Goal: Task Accomplishment & Management: Complete application form

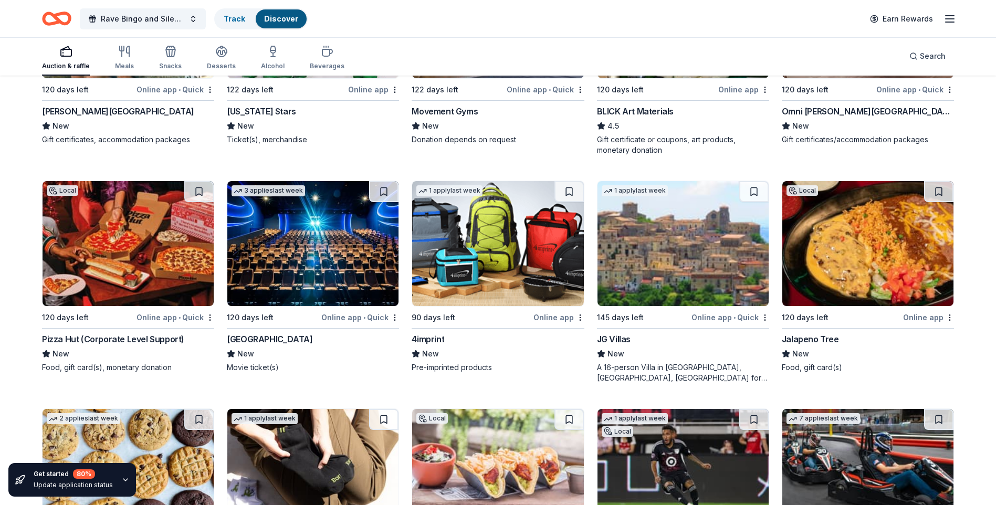
scroll to position [2756, 0]
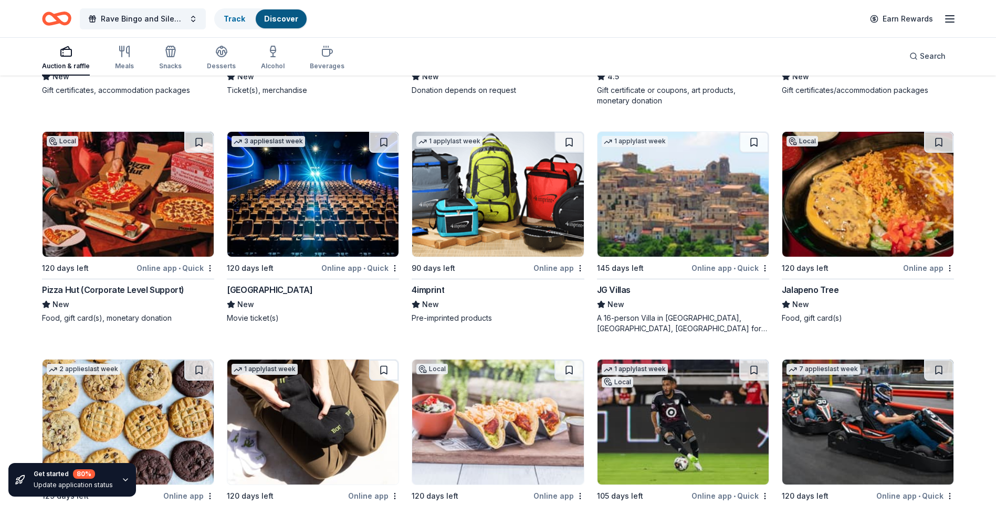
click at [344, 216] on img at bounding box center [312, 194] width 171 height 125
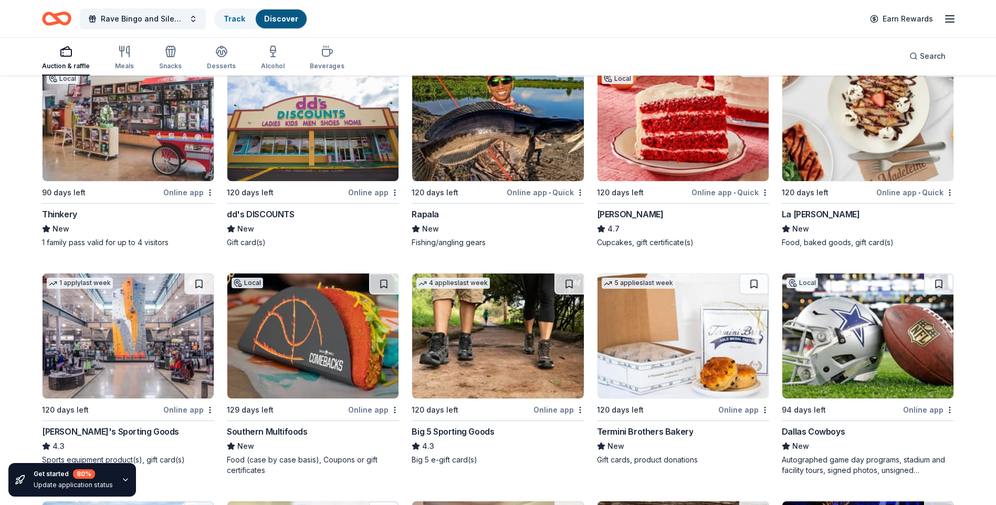
scroll to position [5109, 0]
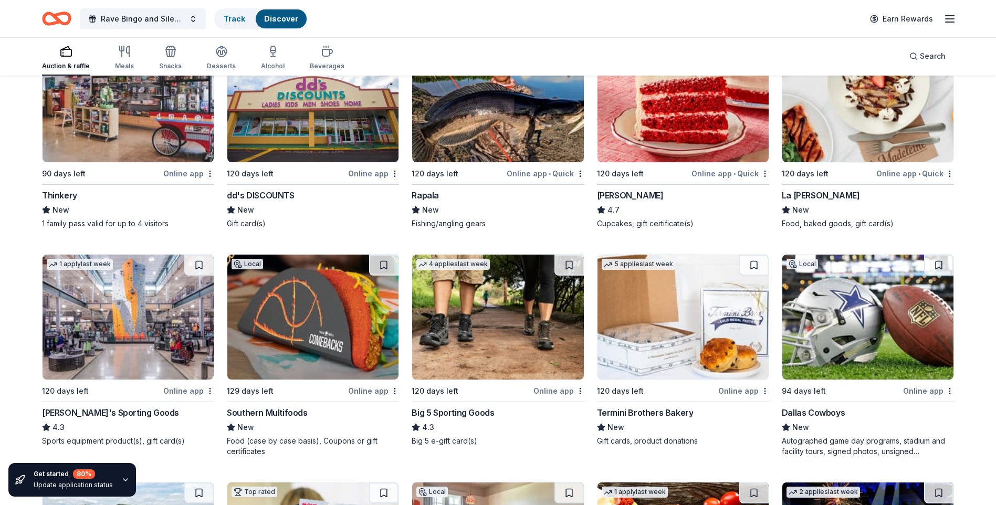
click at [691, 344] on img at bounding box center [683, 317] width 171 height 125
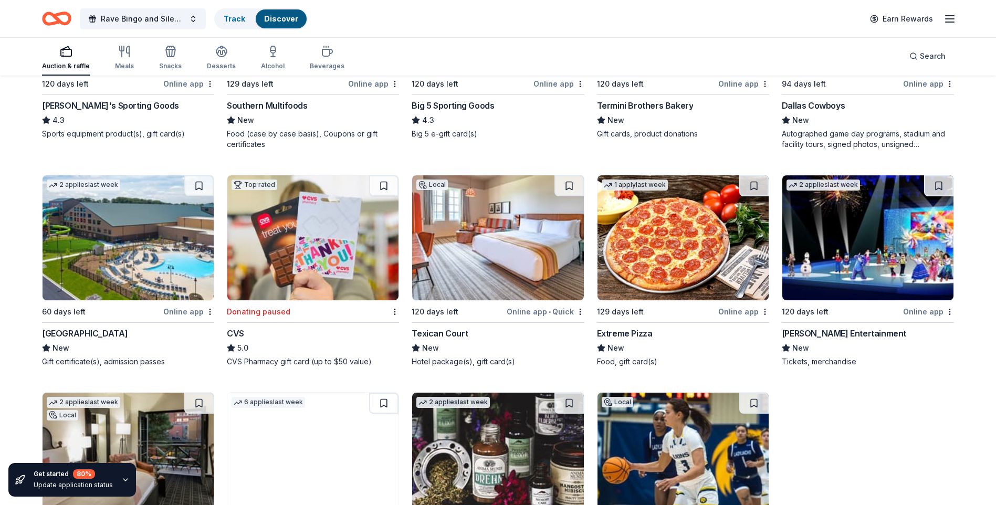
scroll to position [5424, 0]
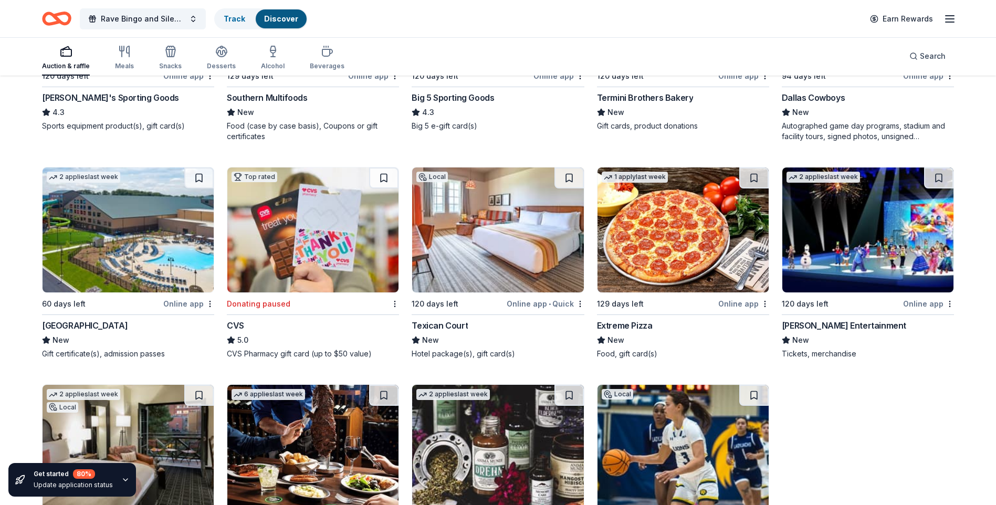
click at [150, 224] on img at bounding box center [128, 230] width 171 height 125
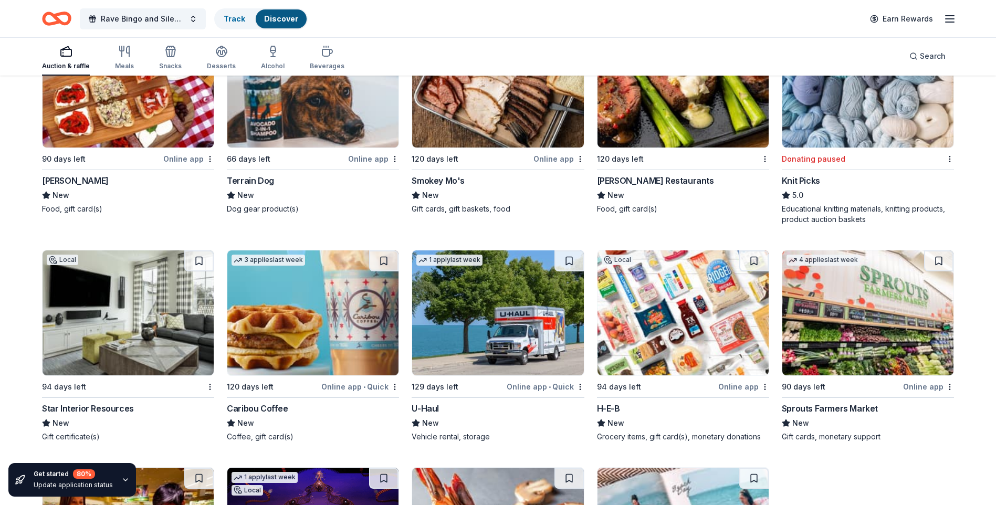
scroll to position [6262, 0]
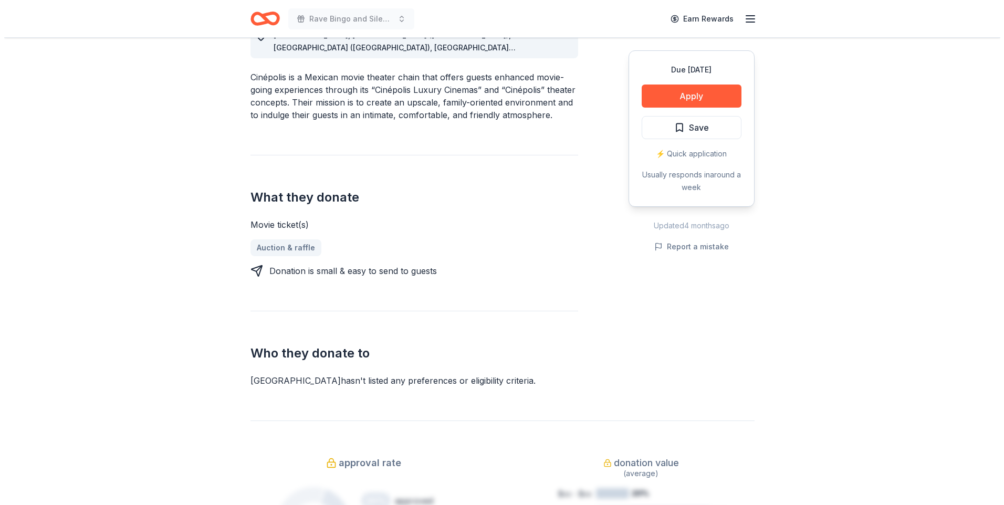
scroll to position [315, 0]
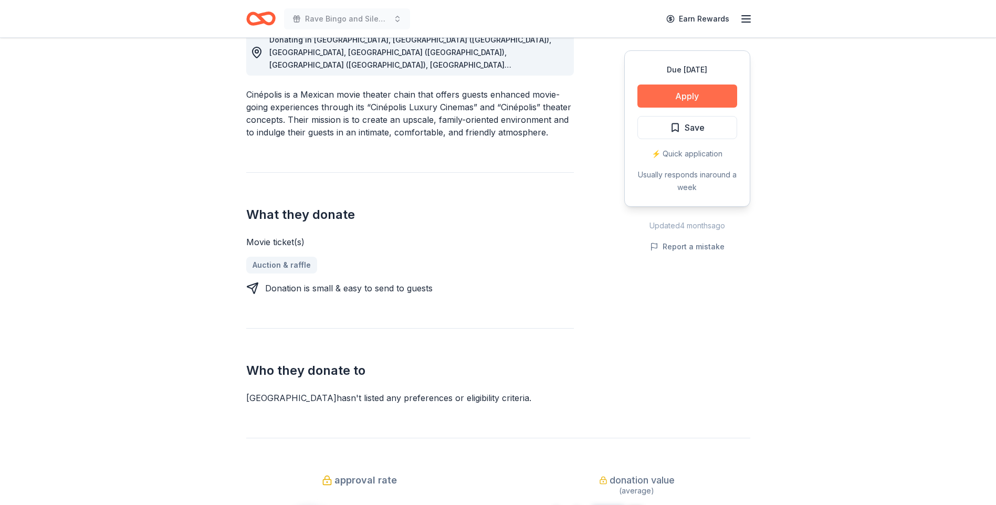
click at [681, 105] on button "Apply" at bounding box center [688, 96] width 100 height 23
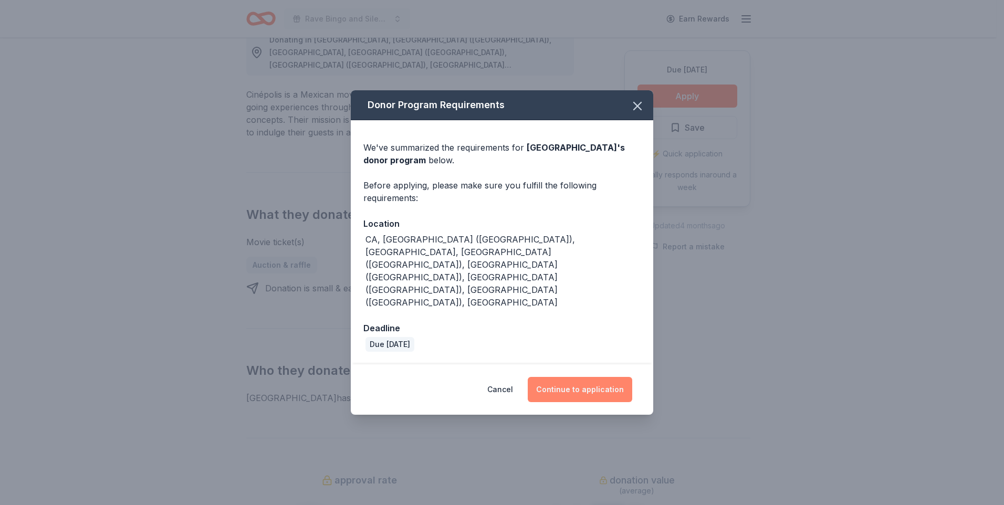
click at [560, 377] on button "Continue to application" at bounding box center [580, 389] width 105 height 25
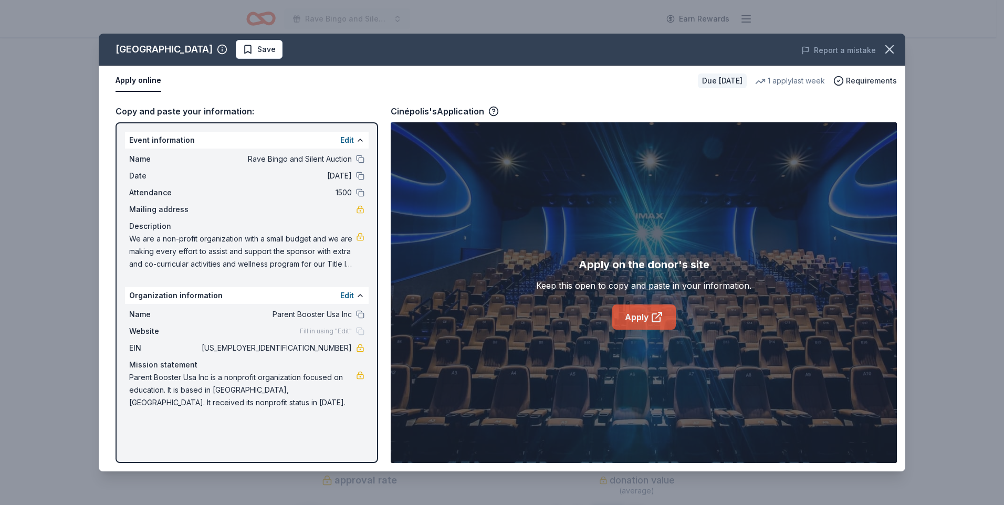
click at [624, 319] on link "Apply" at bounding box center [644, 317] width 64 height 25
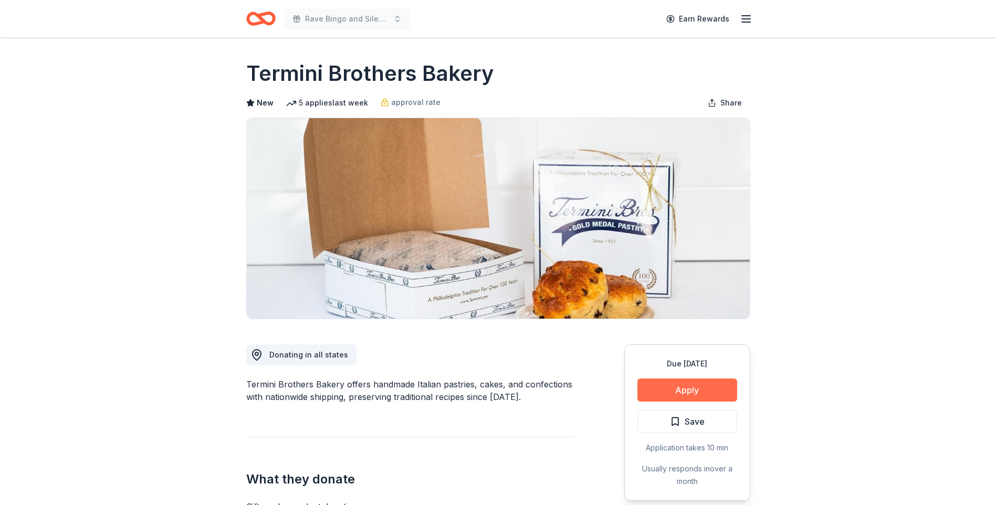
click at [686, 388] on button "Apply" at bounding box center [688, 390] width 100 height 23
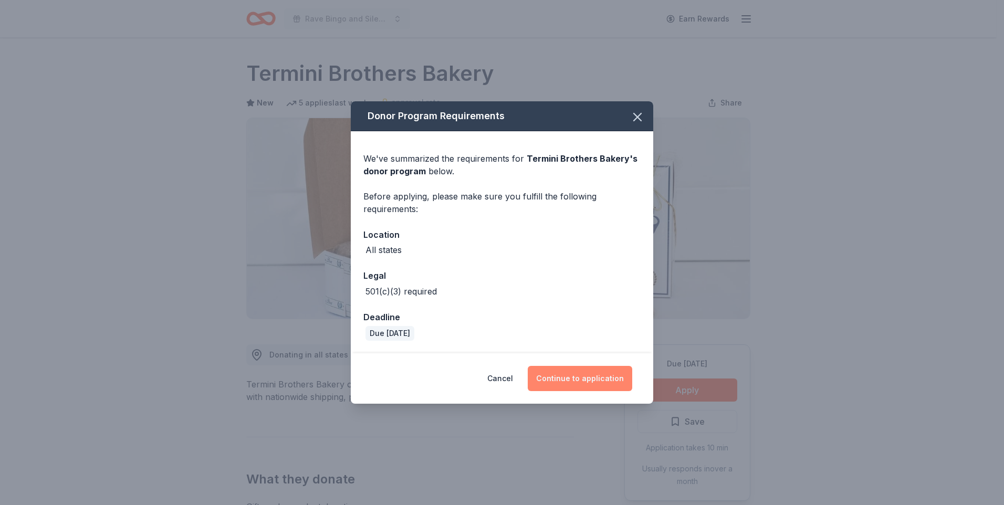
click at [591, 380] on button "Continue to application" at bounding box center [580, 378] width 105 height 25
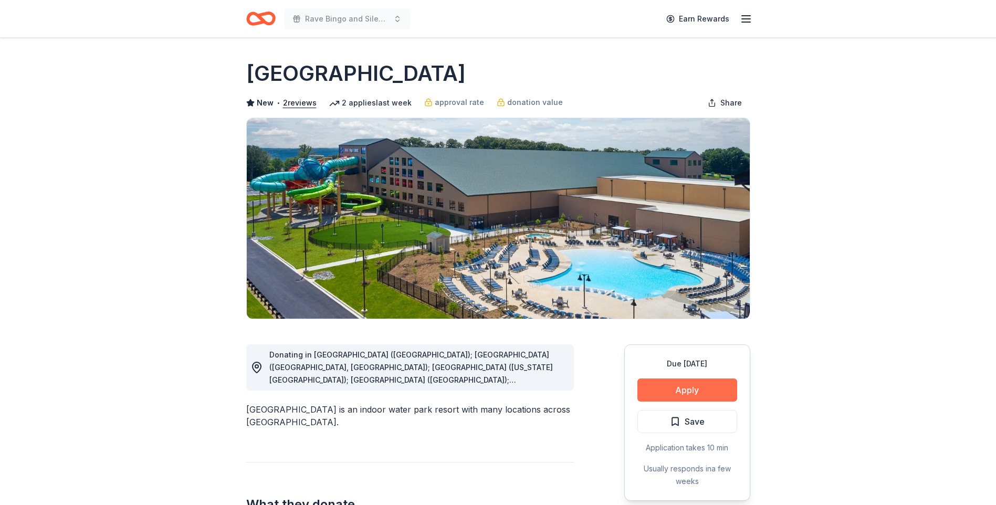
click at [692, 393] on button "Apply" at bounding box center [688, 390] width 100 height 23
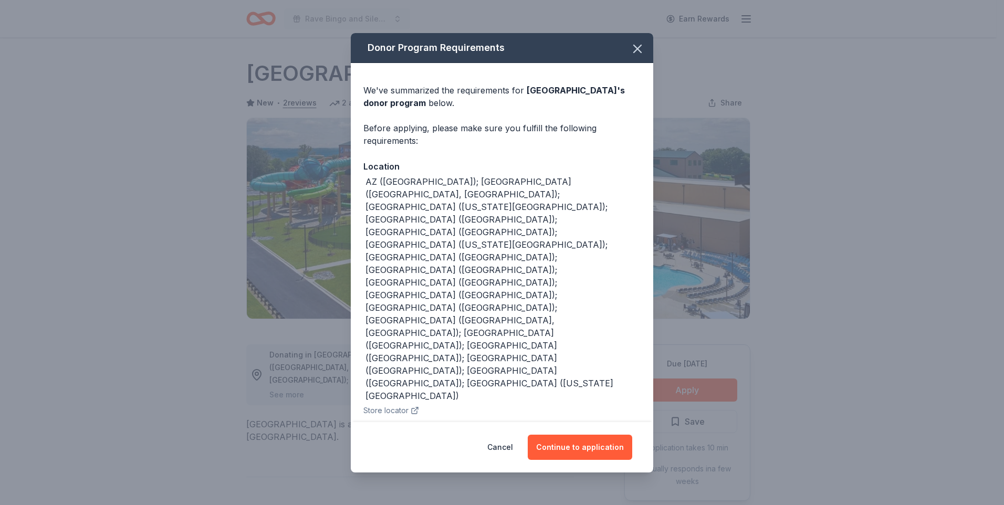
click at [569, 422] on div "Cancel Continue to application" at bounding box center [502, 447] width 303 height 50
click at [565, 435] on button "Continue to application" at bounding box center [580, 447] width 105 height 25
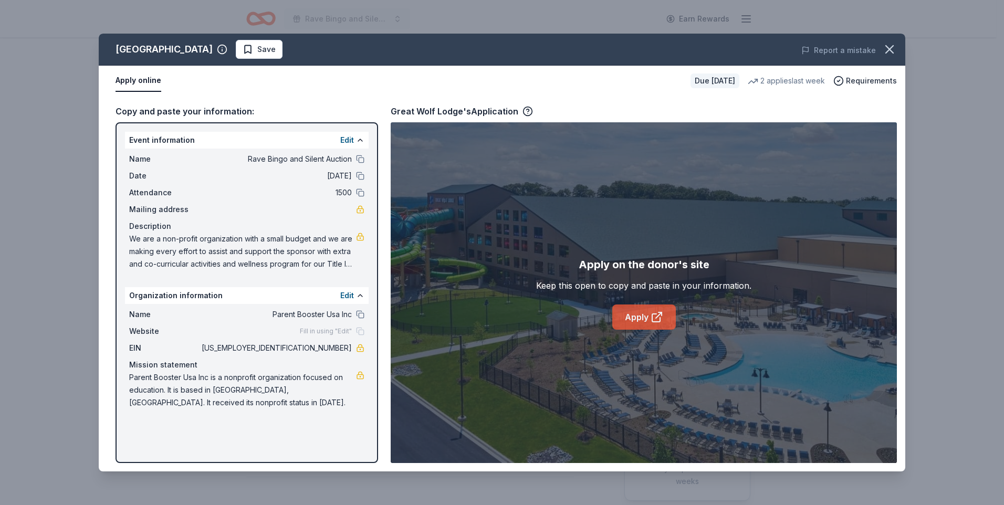
click at [652, 319] on icon at bounding box center [656, 318] width 8 height 8
